Goal: Obtain resource: Download file/media

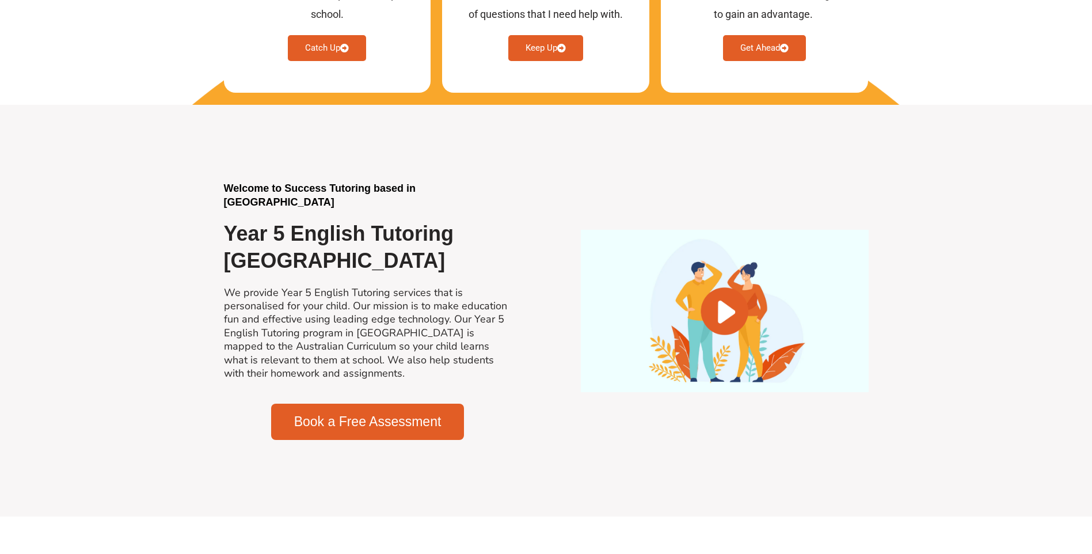
scroll to position [460, 0]
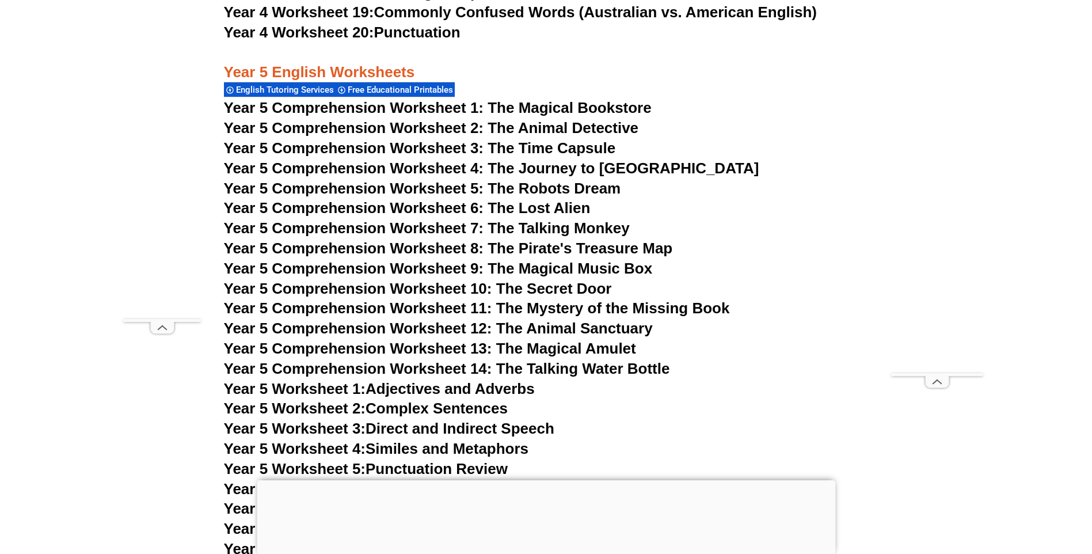
scroll to position [5600, 0]
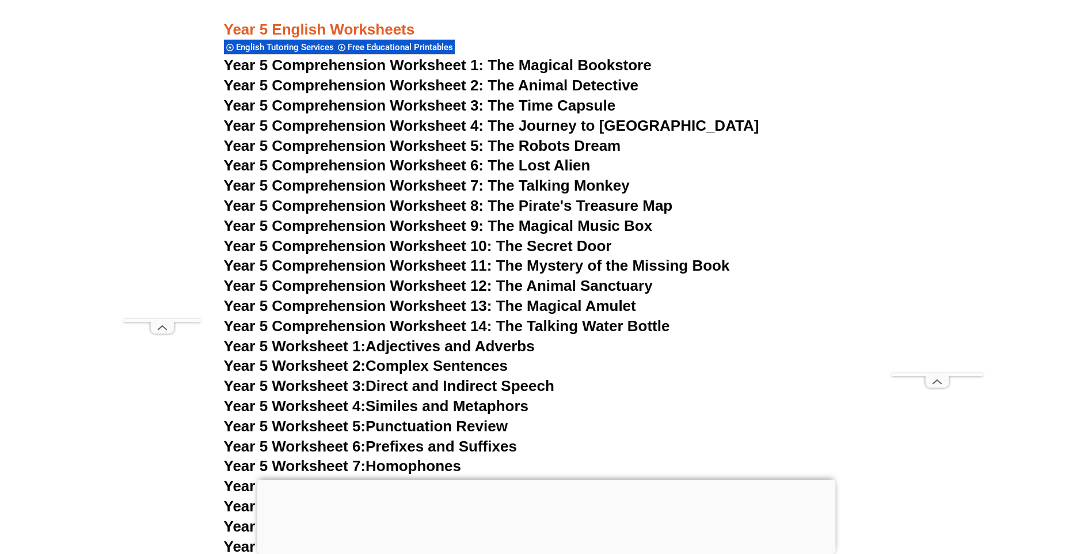
click at [585, 58] on span "Year 5 Comprehension Worksheet 1: The Magical Bookstore" at bounding box center [438, 64] width 428 height 17
